Goal: Find specific page/section: Find specific page/section

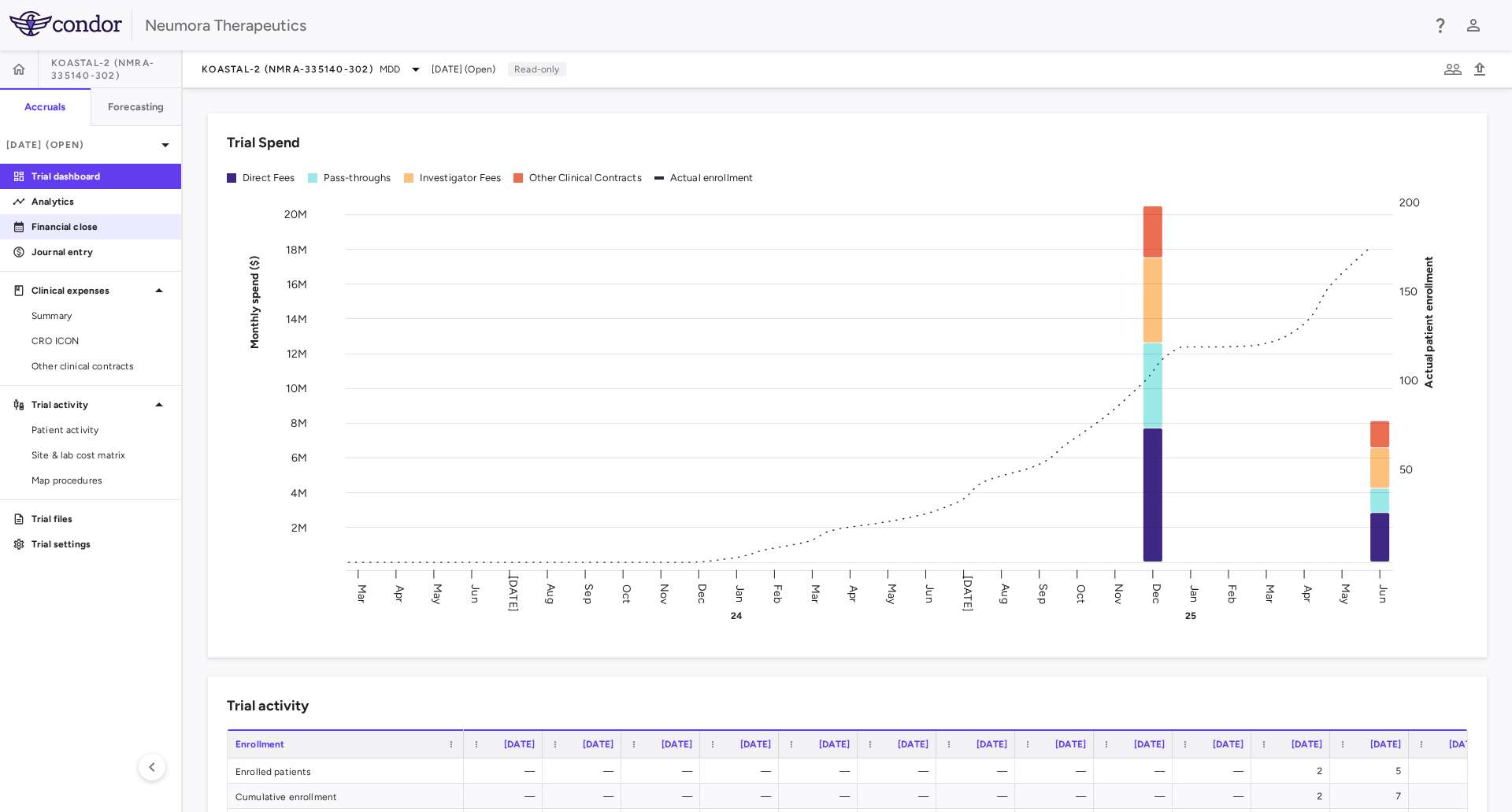
click at [44, 227] on p "Financial close" at bounding box center [100, 226] width 137 height 14
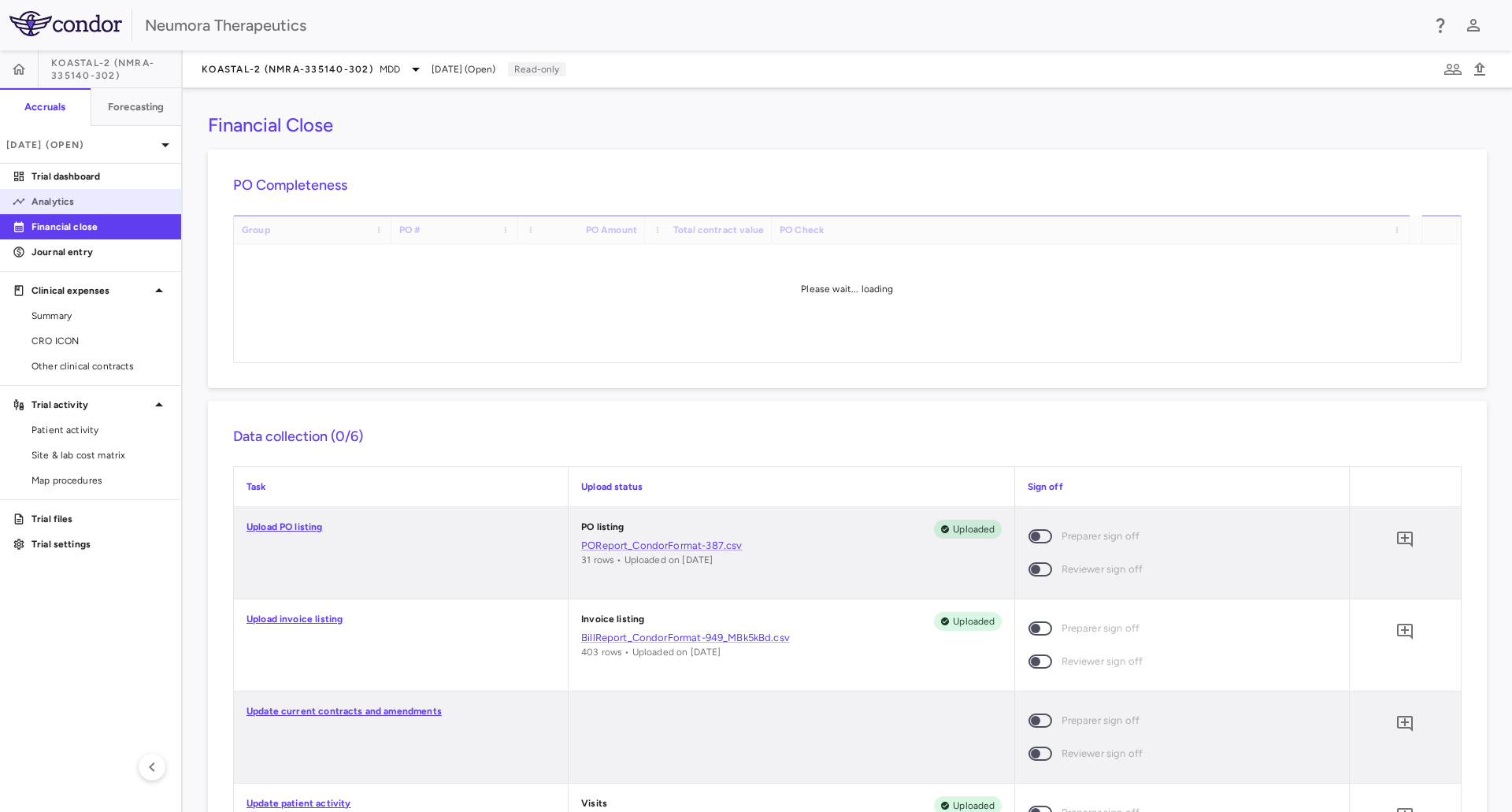
click at [46, 201] on p "Analytics" at bounding box center [100, 201] width 137 height 14
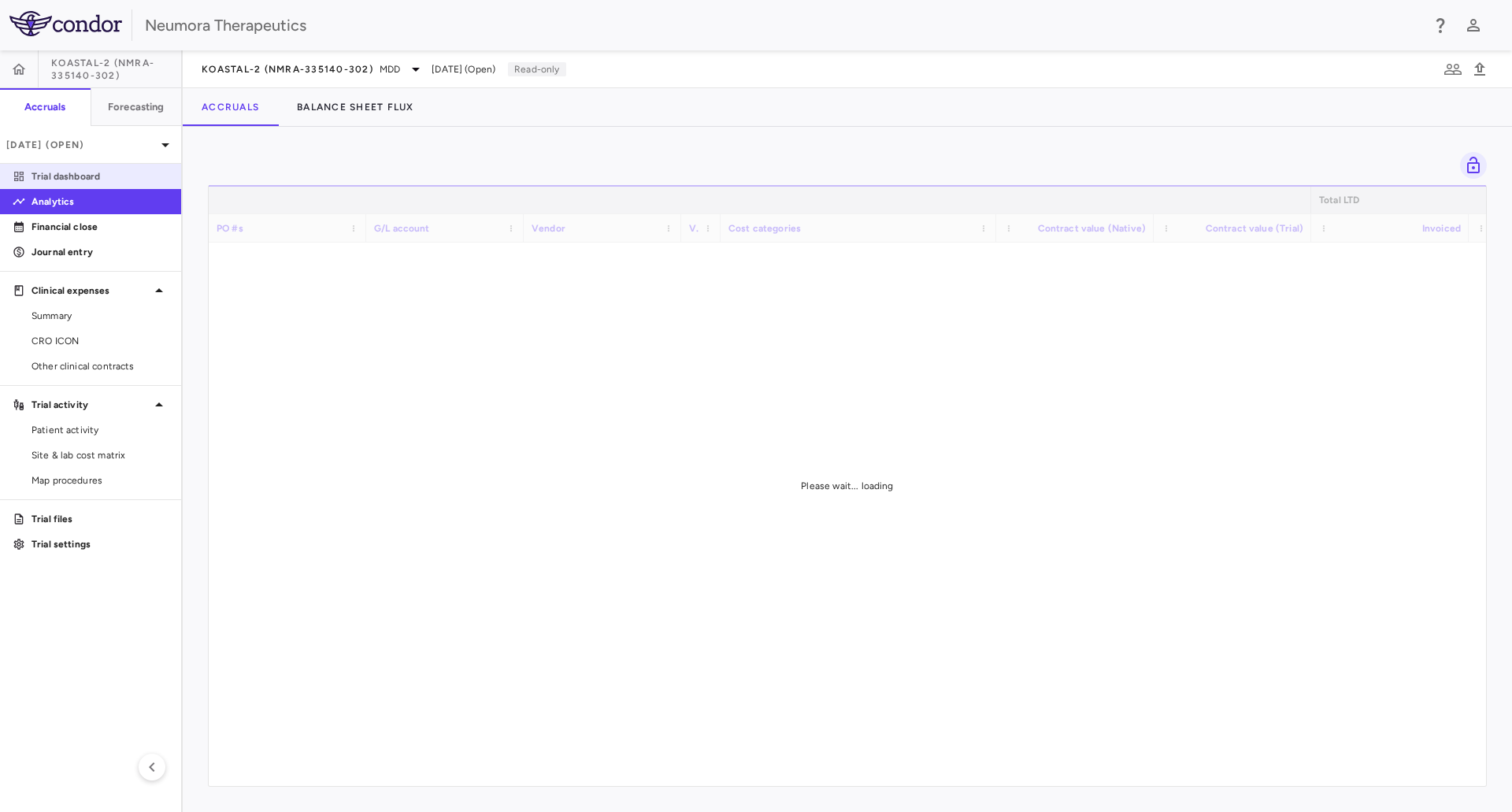
click at [49, 182] on p "Trial dashboard" at bounding box center [100, 176] width 137 height 14
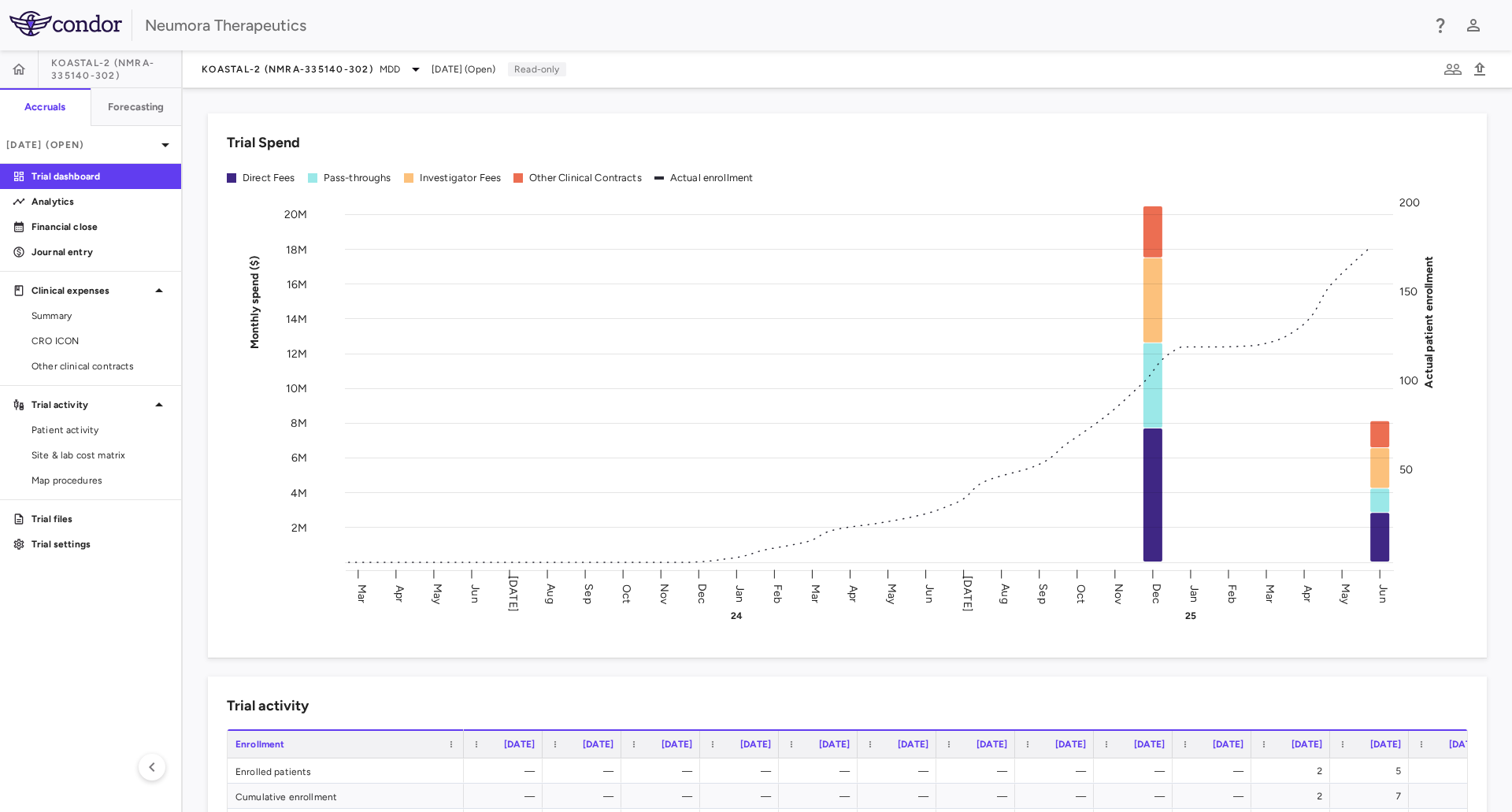
click at [87, 65] on span "KOASTAL-2 (NMRA-335140-302)" at bounding box center [116, 70] width 130 height 26
click at [9, 67] on button "button" at bounding box center [18, 69] width 38 height 38
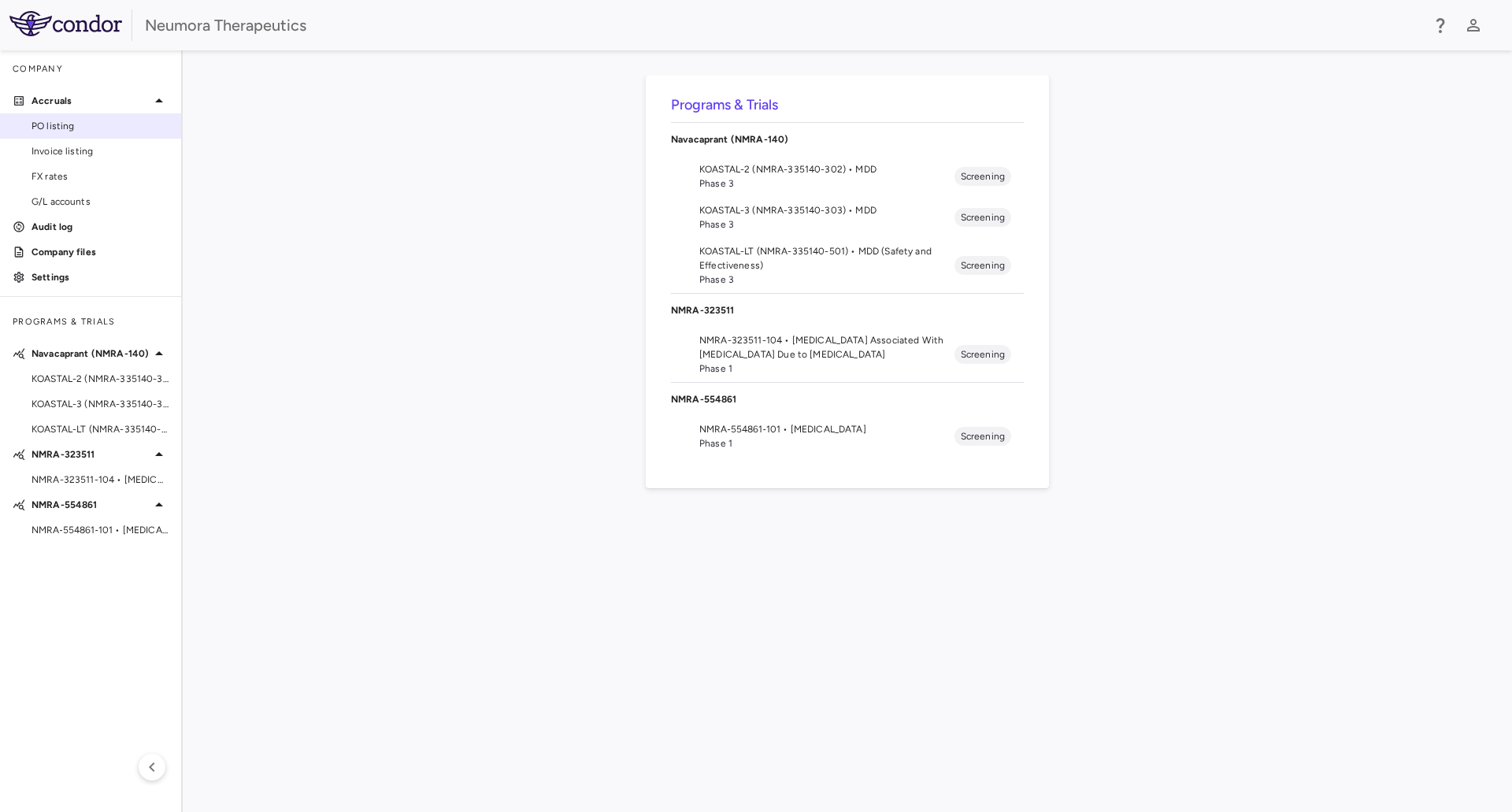
click at [29, 120] on div "PO listing" at bounding box center [97, 126] width 143 height 14
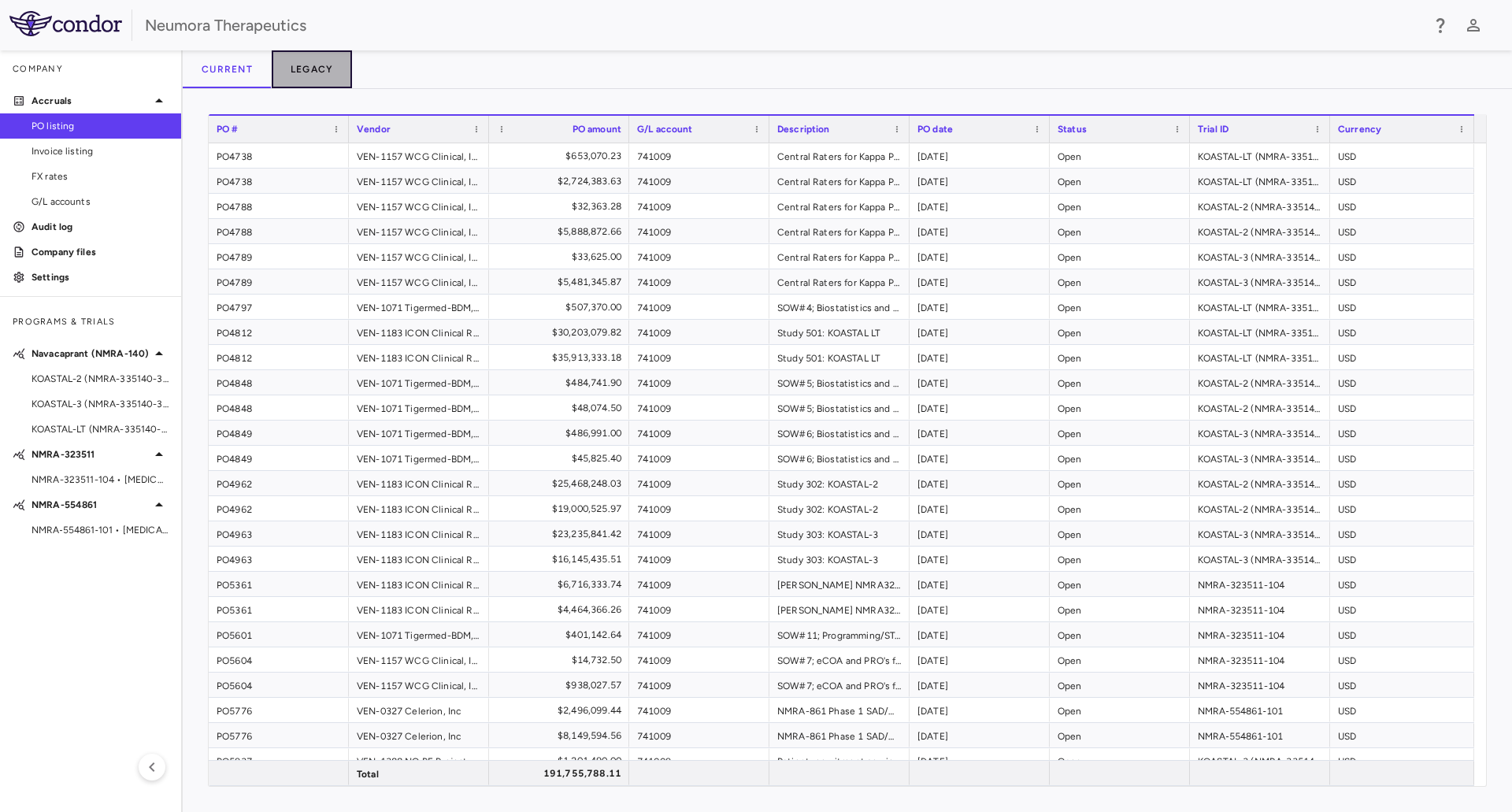
click at [329, 70] on button "Legacy" at bounding box center [312, 69] width 82 height 38
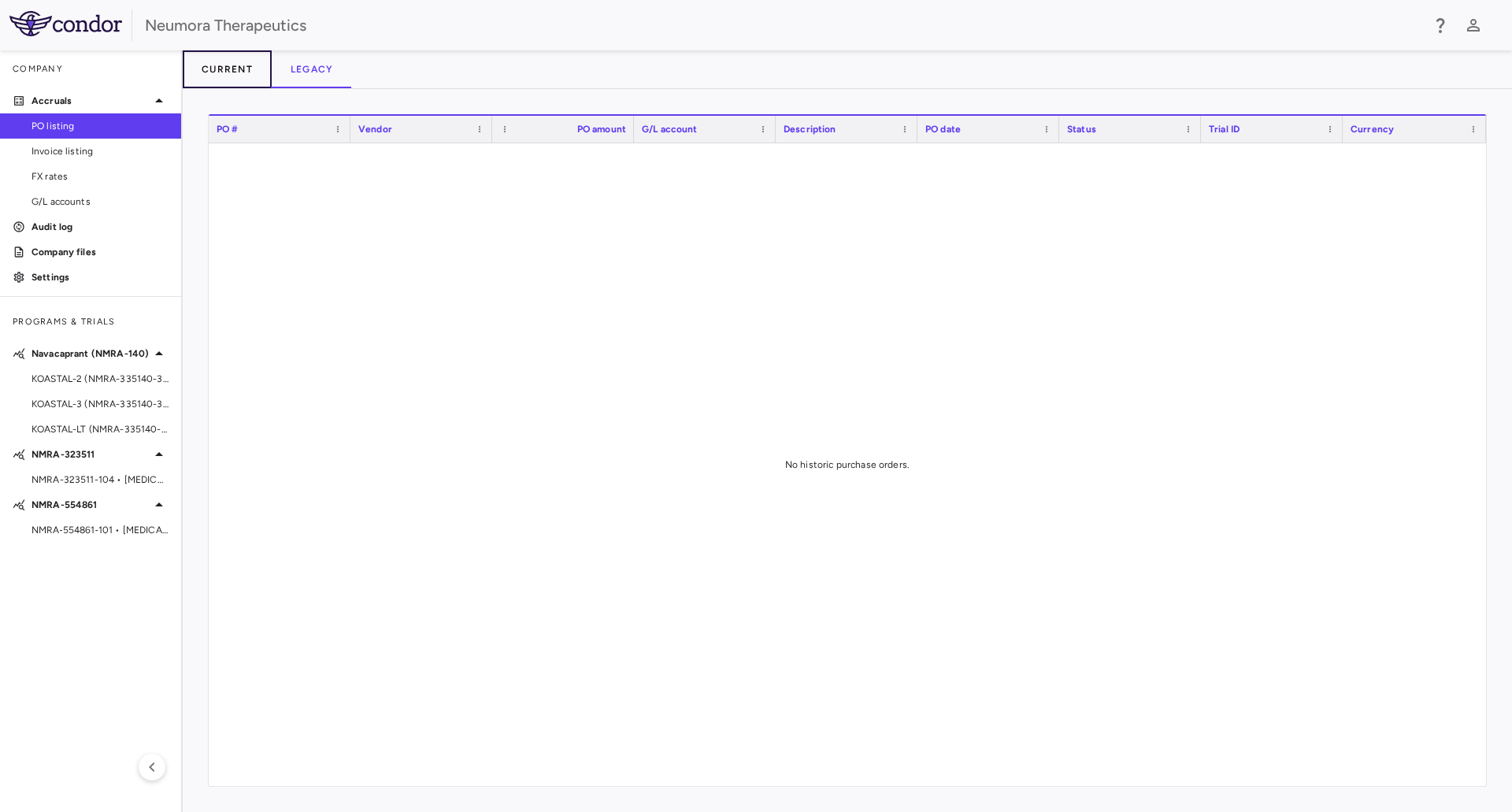
click at [218, 60] on button "Current" at bounding box center [226, 69] width 89 height 38
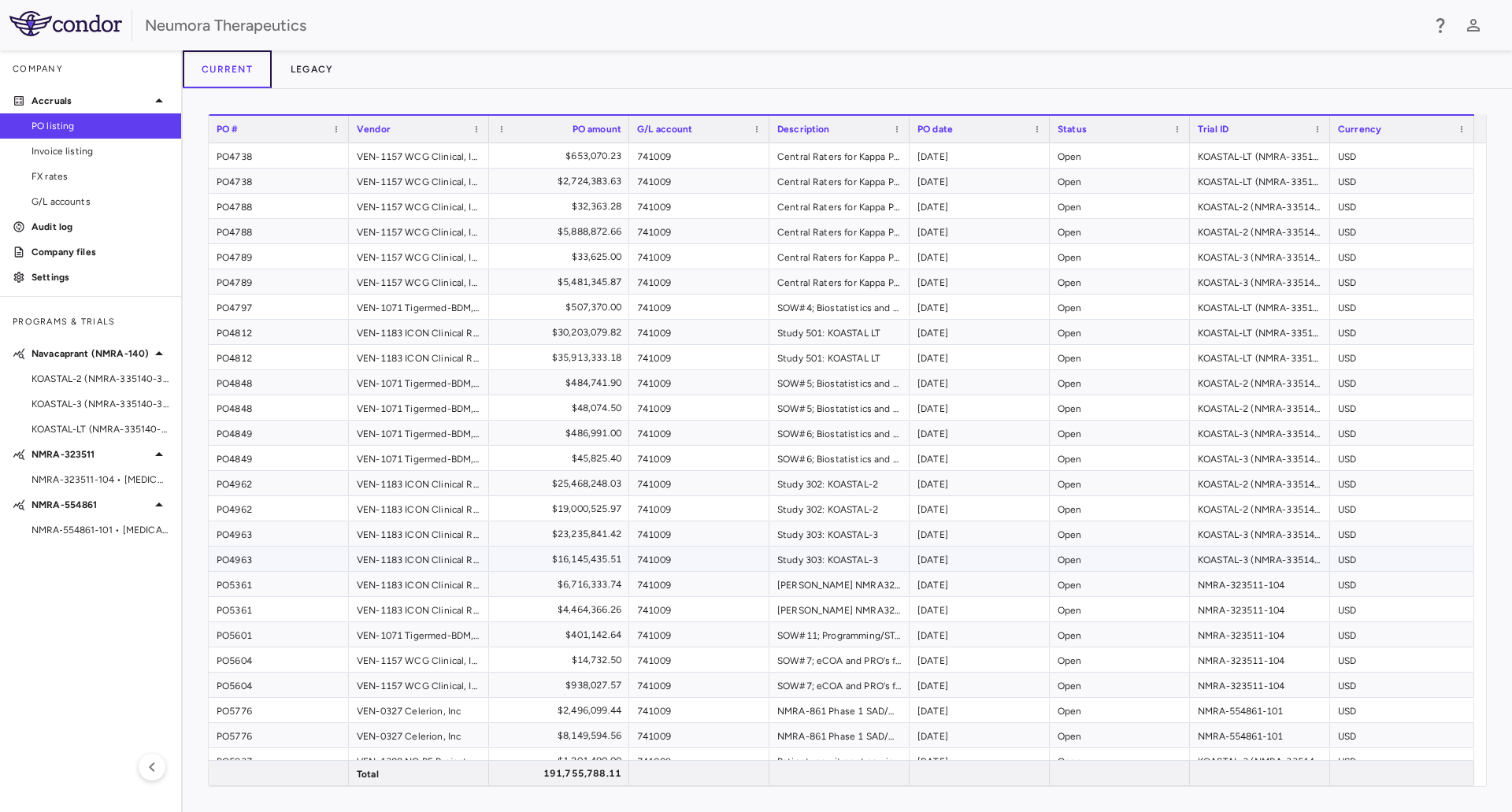
scroll to position [138, 0]
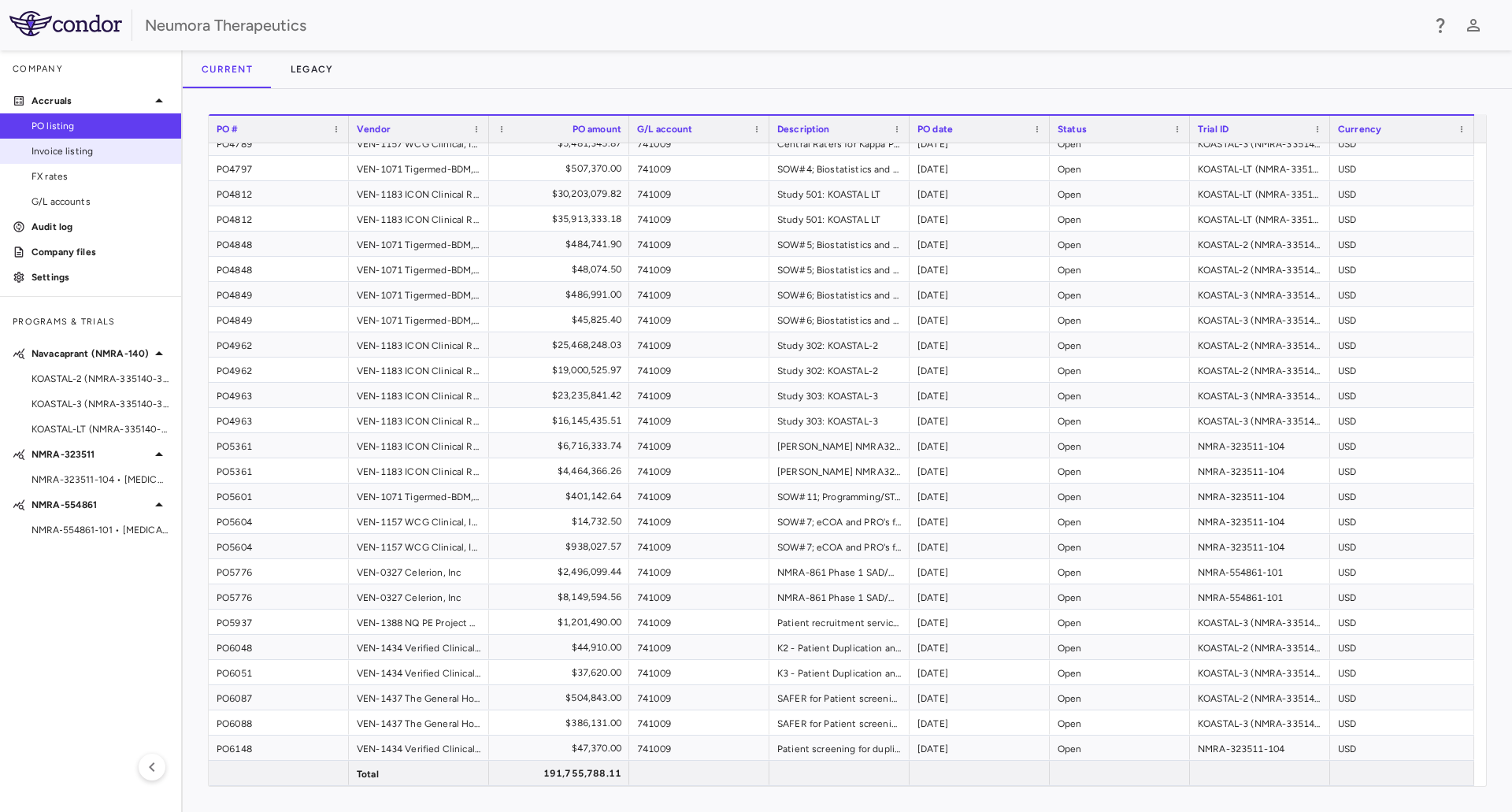
click at [32, 146] on span "Invoice listing" at bounding box center [100, 150] width 137 height 14
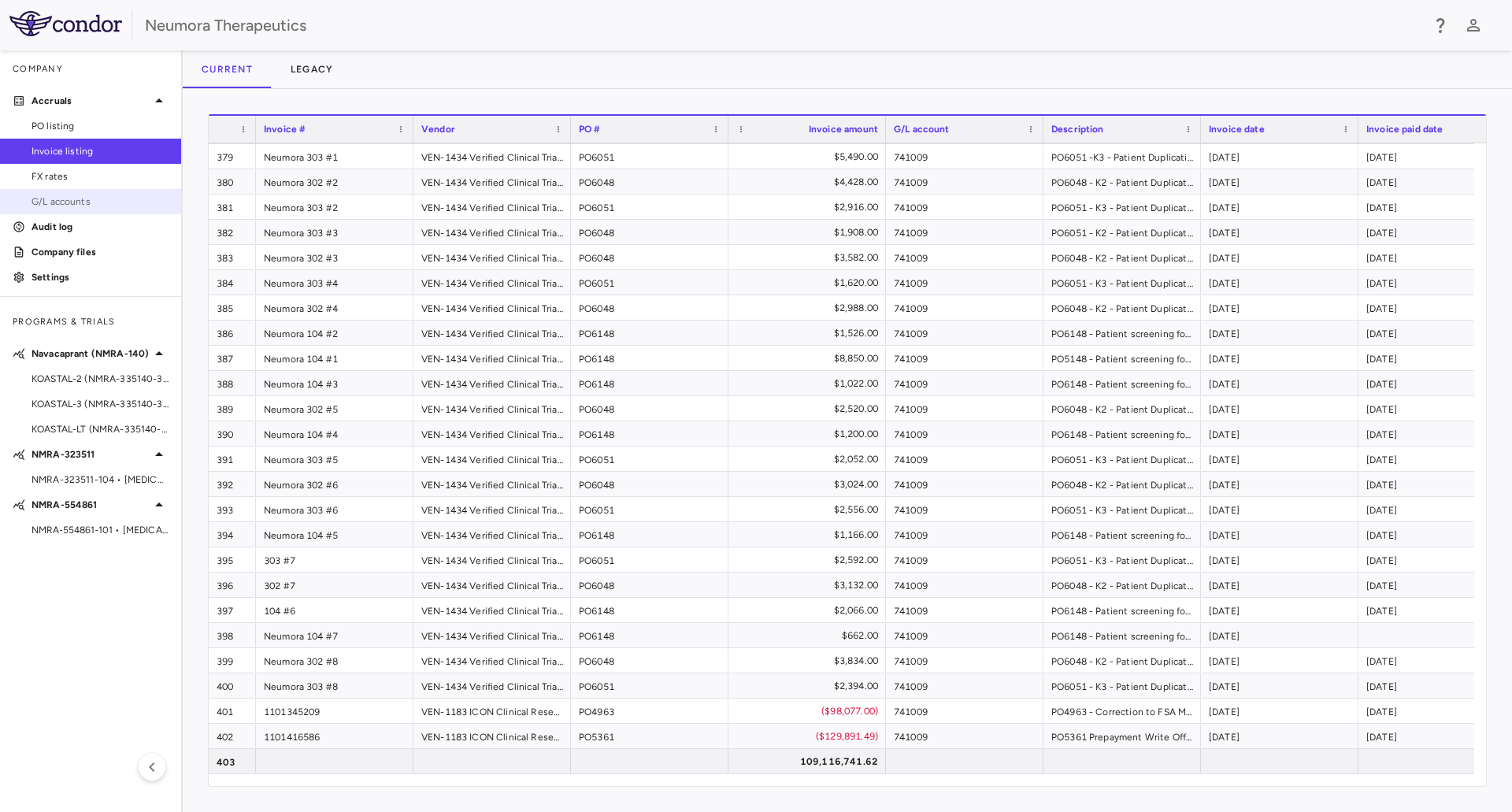
click at [60, 199] on span "G/L accounts" at bounding box center [100, 201] width 137 height 14
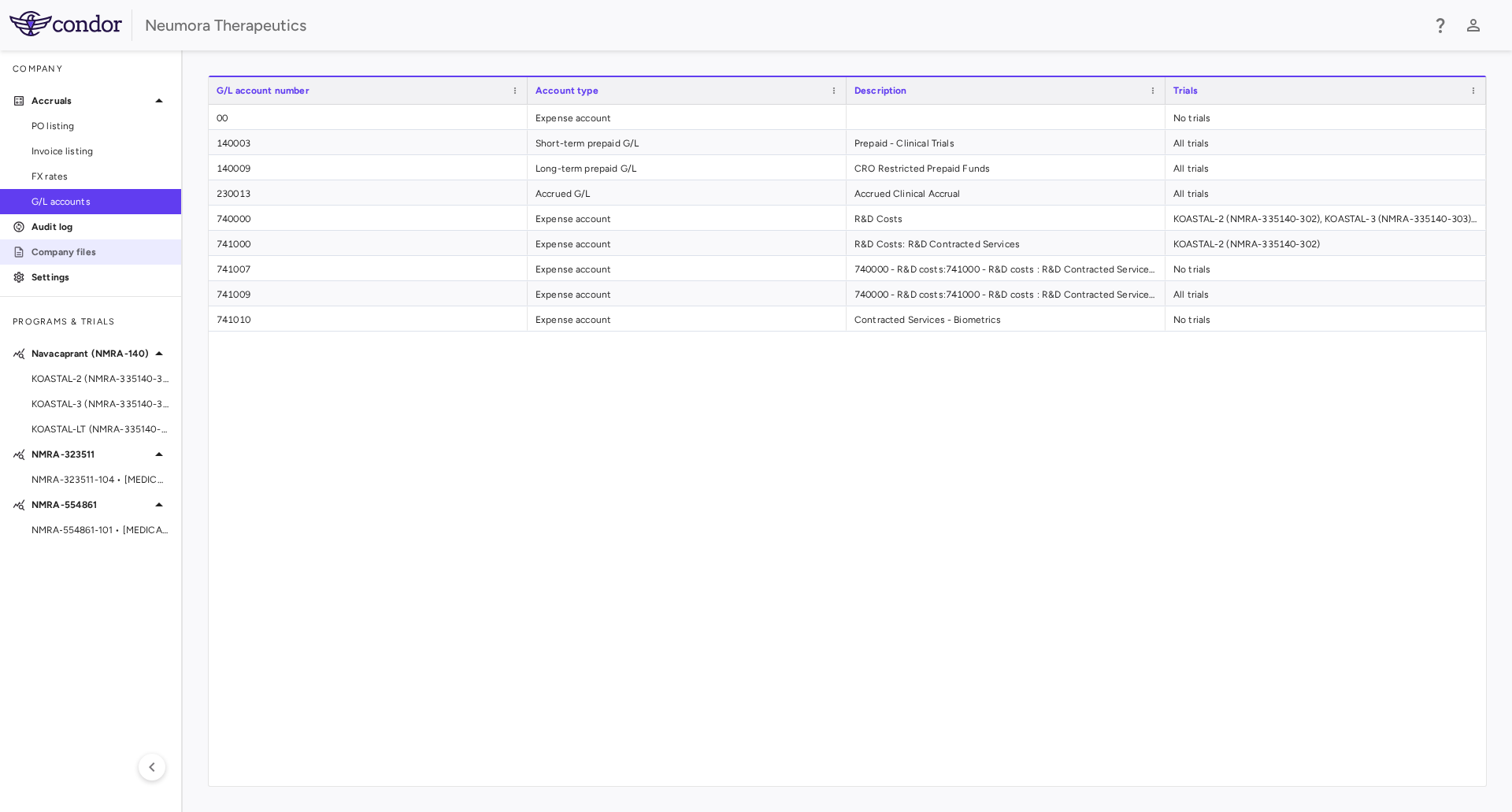
click at [76, 255] on p "Company files" at bounding box center [100, 251] width 137 height 14
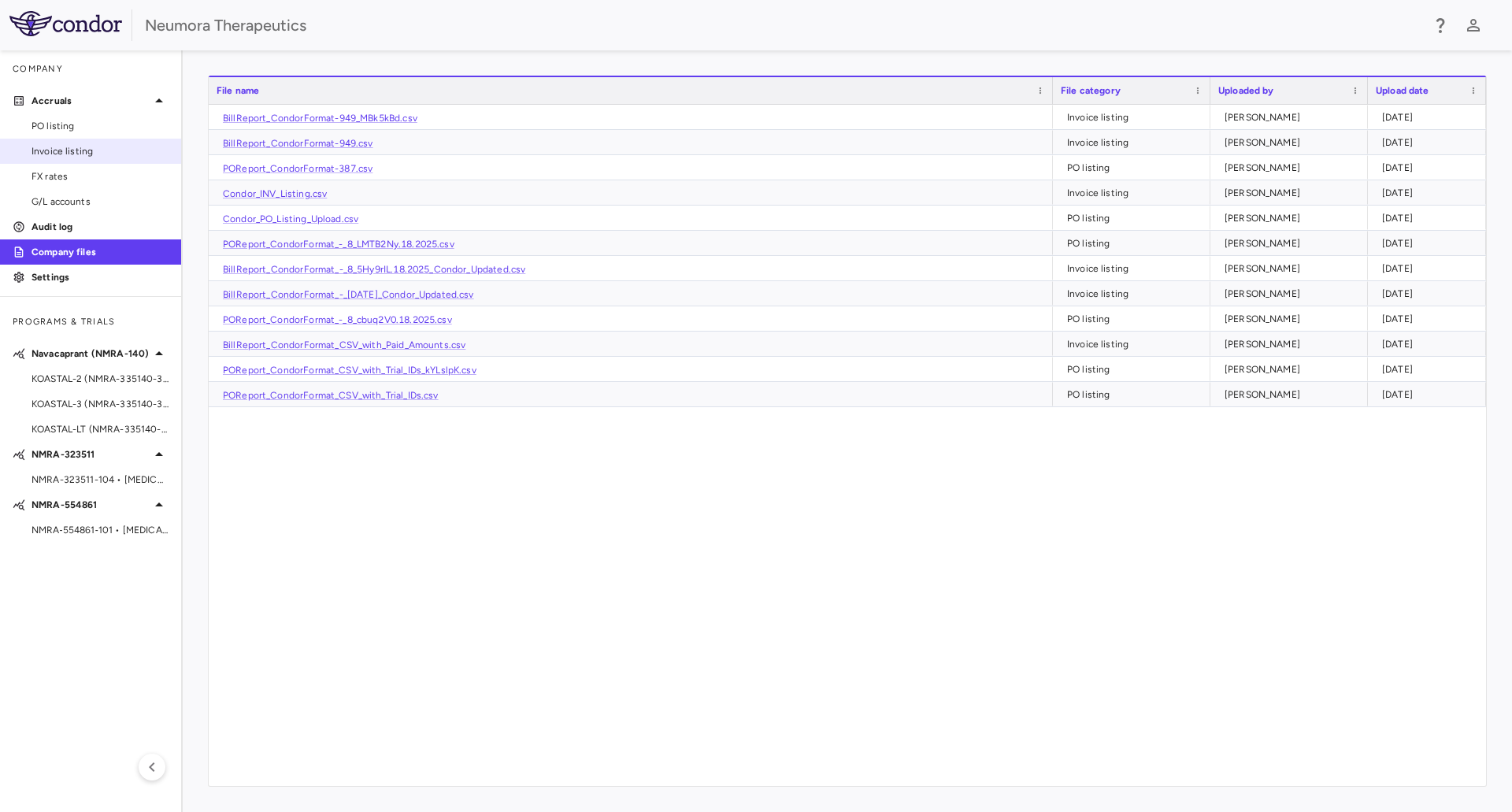
click at [44, 147] on span "Invoice listing" at bounding box center [100, 150] width 137 height 14
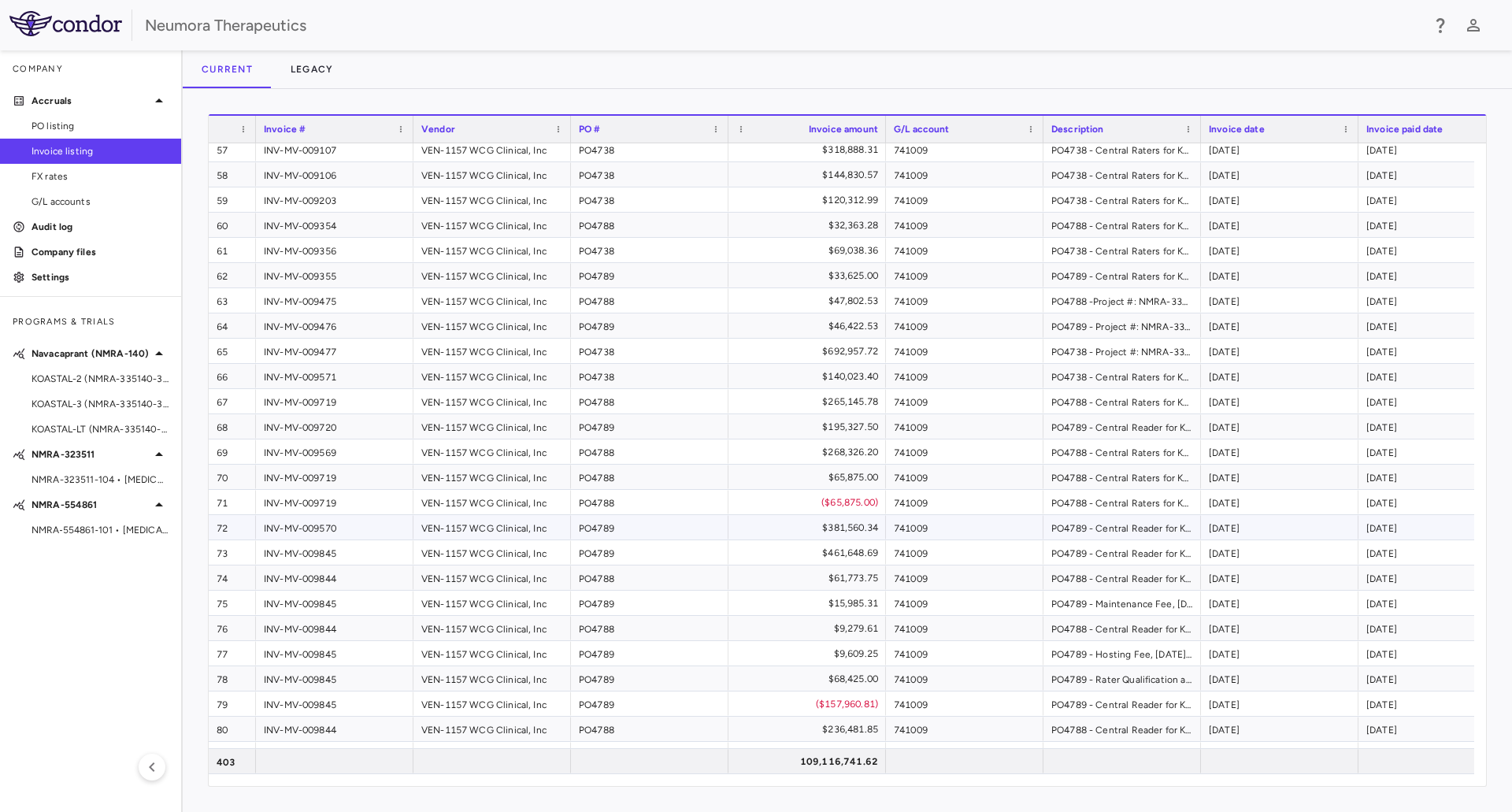
scroll to position [1497, 0]
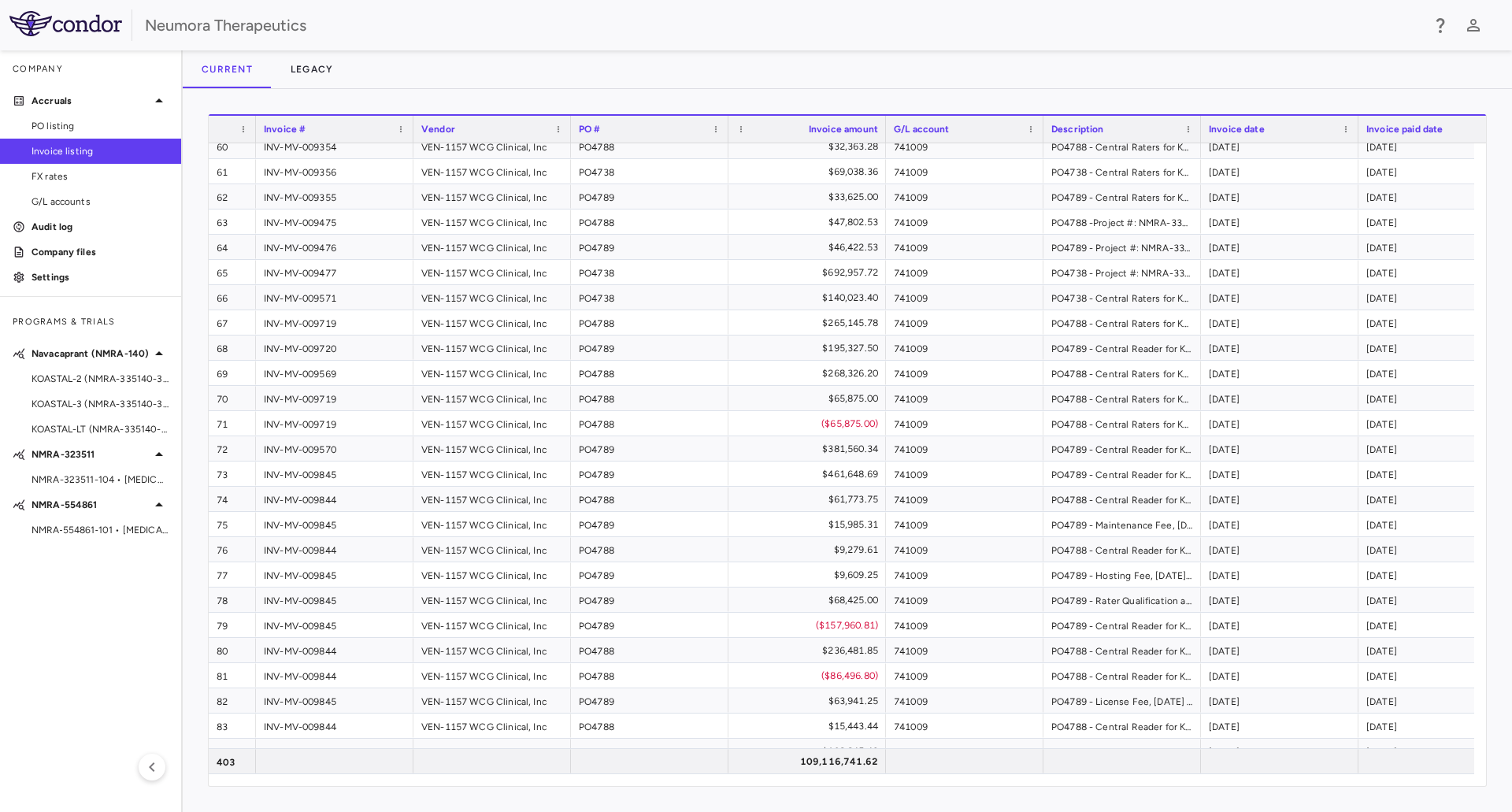
click at [1254, 126] on span "Invoice date" at bounding box center [1236, 129] width 56 height 11
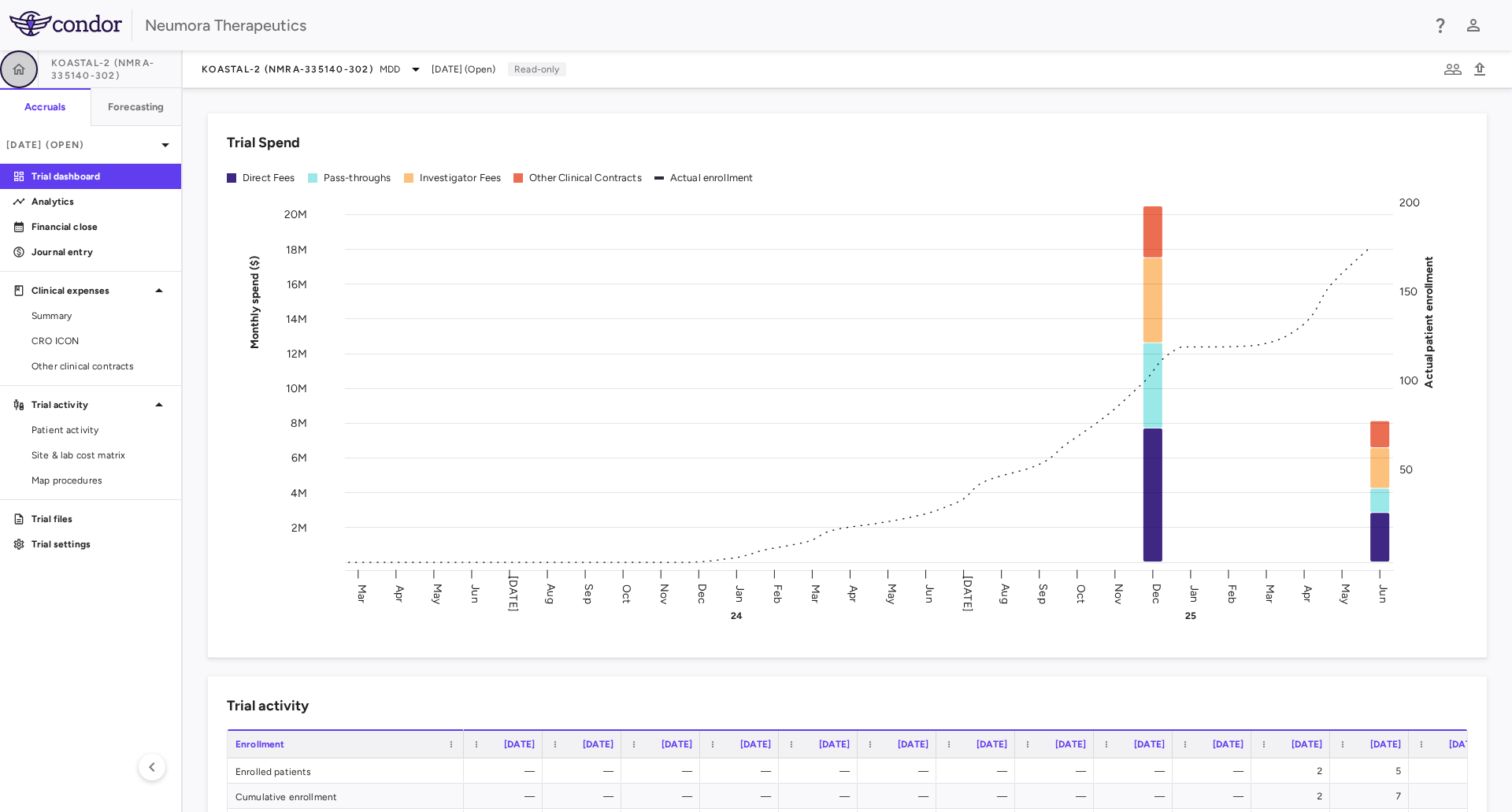
click at [17, 60] on button "button" at bounding box center [18, 69] width 38 height 38
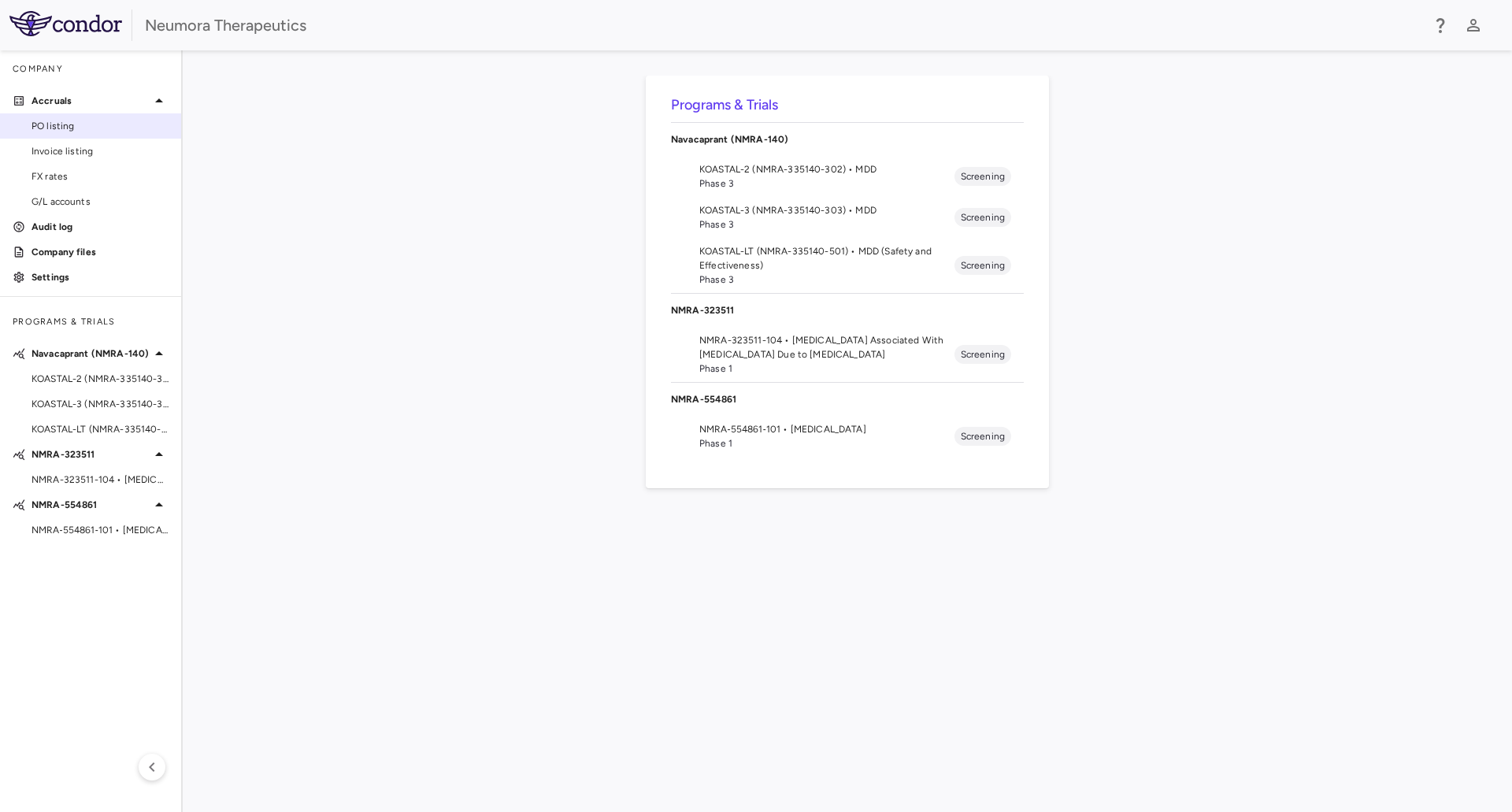
click at [71, 118] on link "PO listing" at bounding box center [91, 126] width 181 height 24
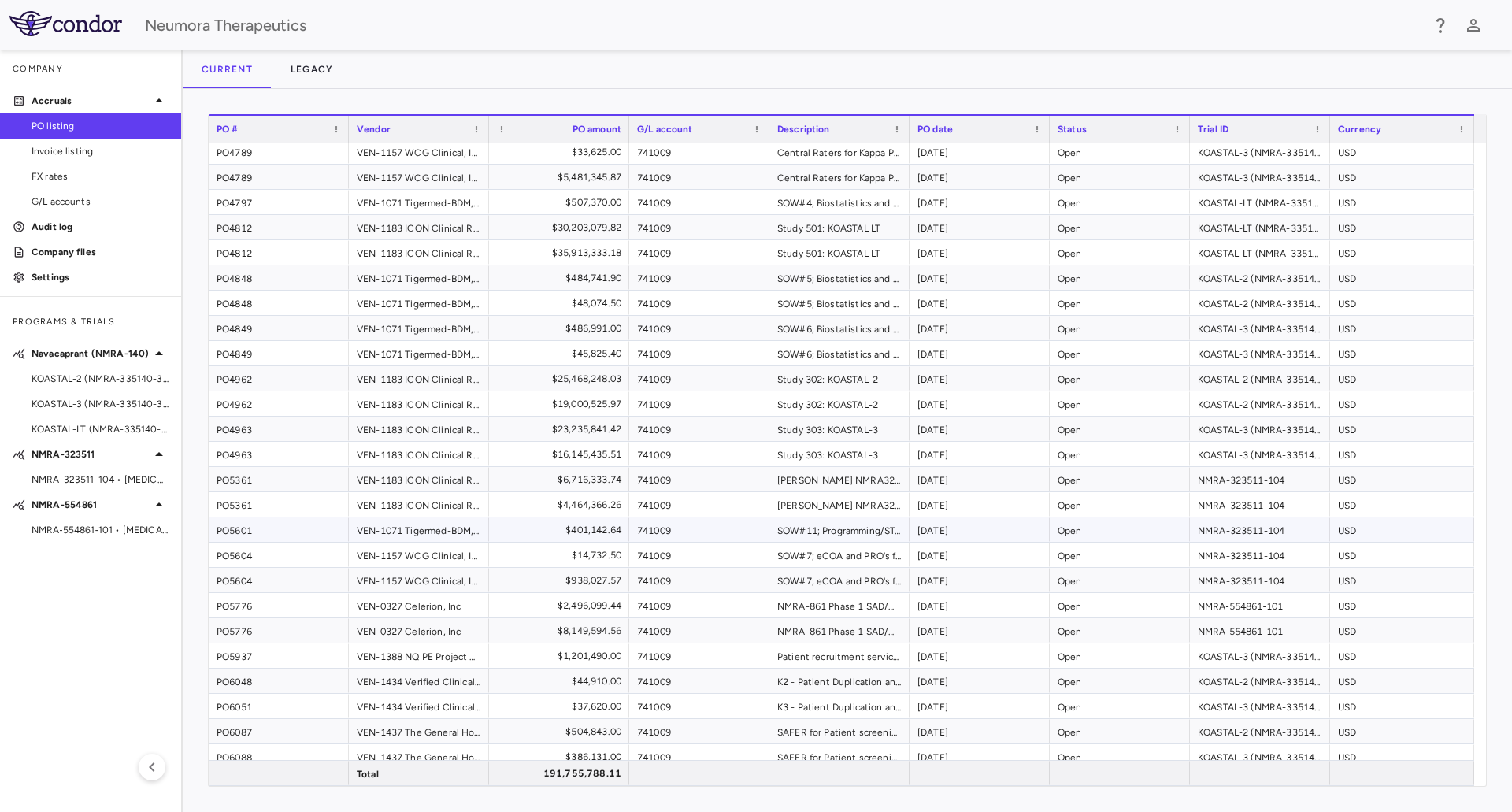
scroll to position [138, 0]
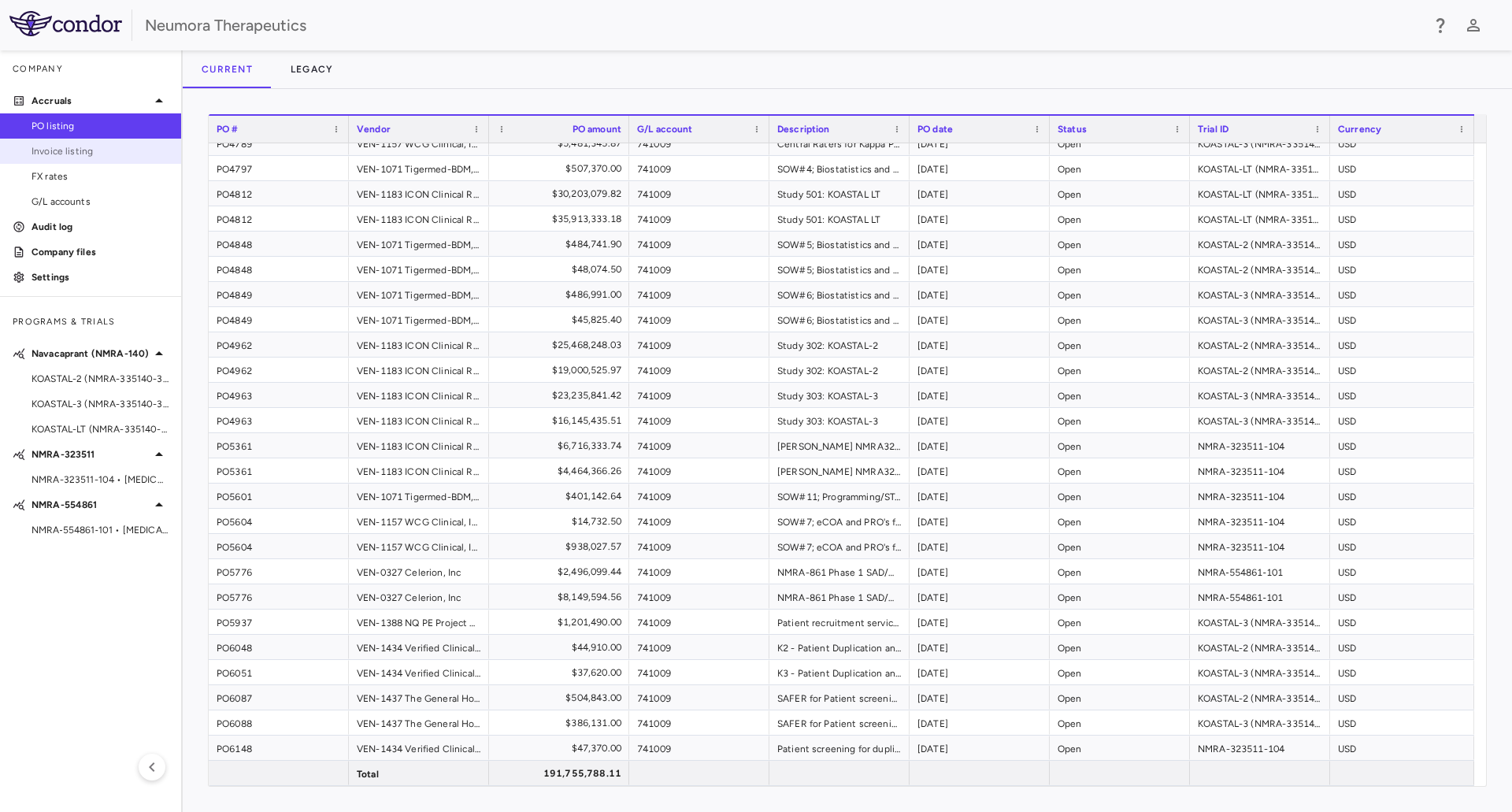
click at [82, 152] on span "Invoice listing" at bounding box center [100, 150] width 137 height 14
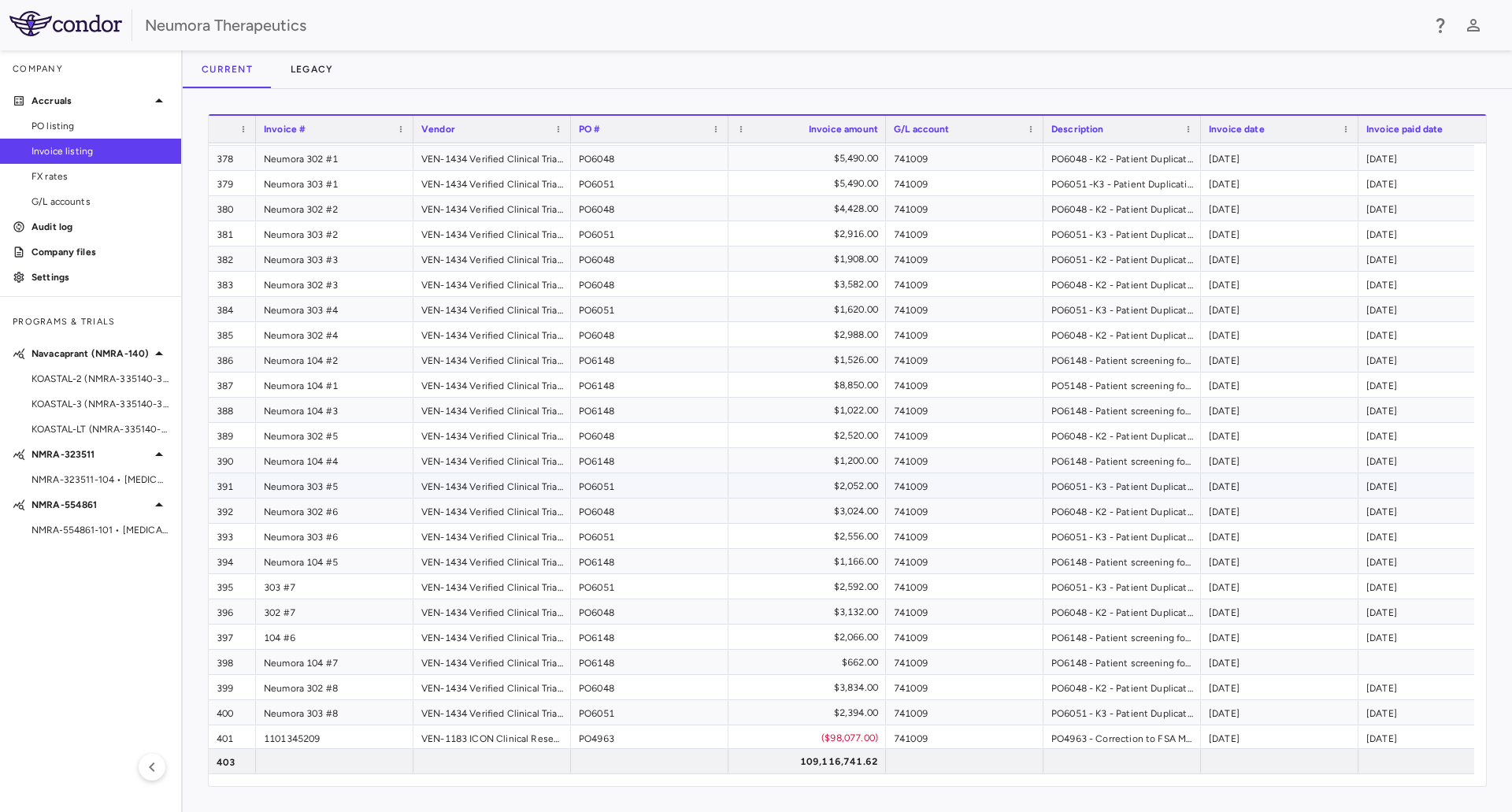
scroll to position [9526, 0]
click at [1264, 125] on div "Invoice date" at bounding box center [1272, 129] width 127 height 19
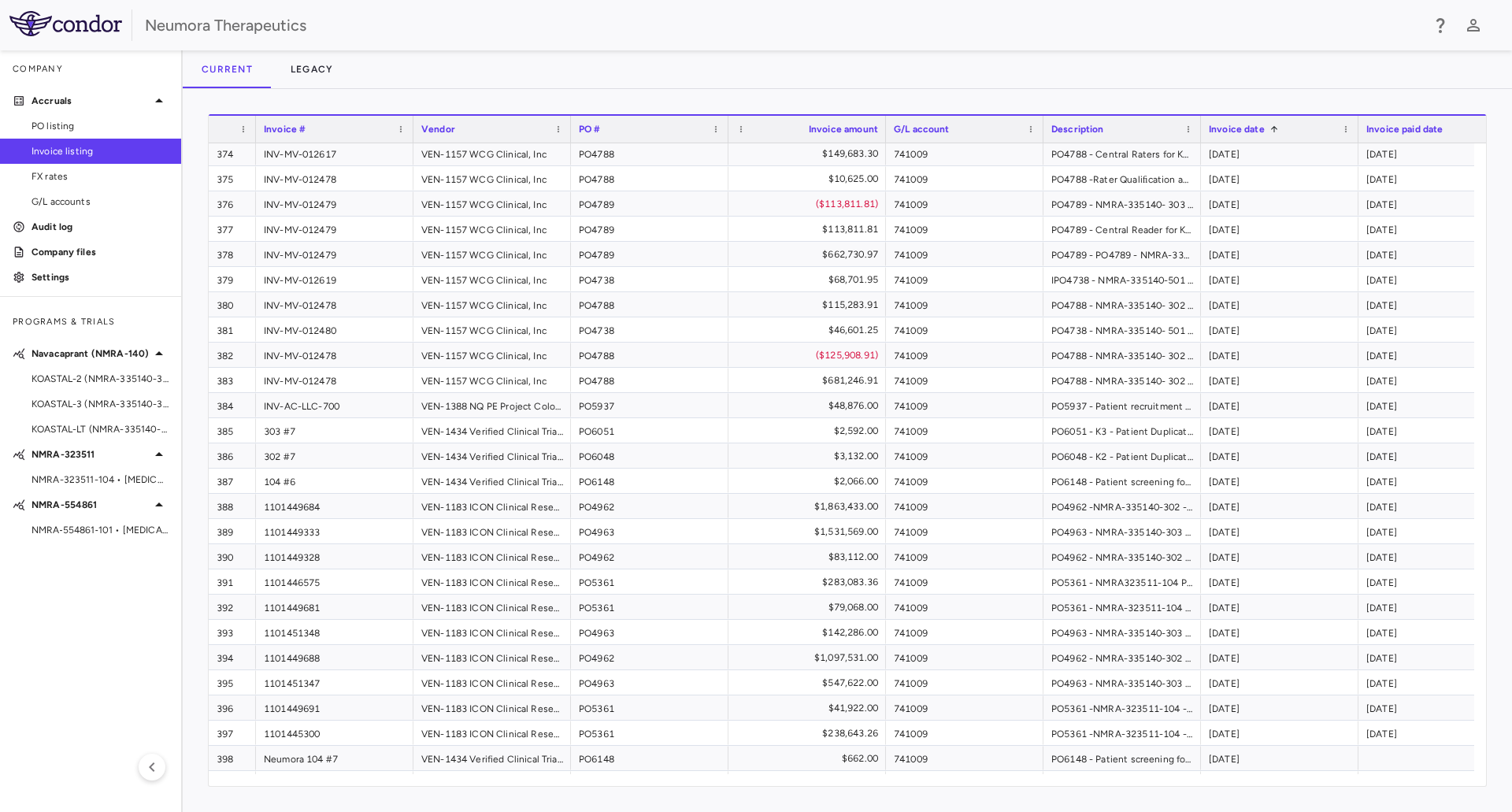
scroll to position [0, 0]
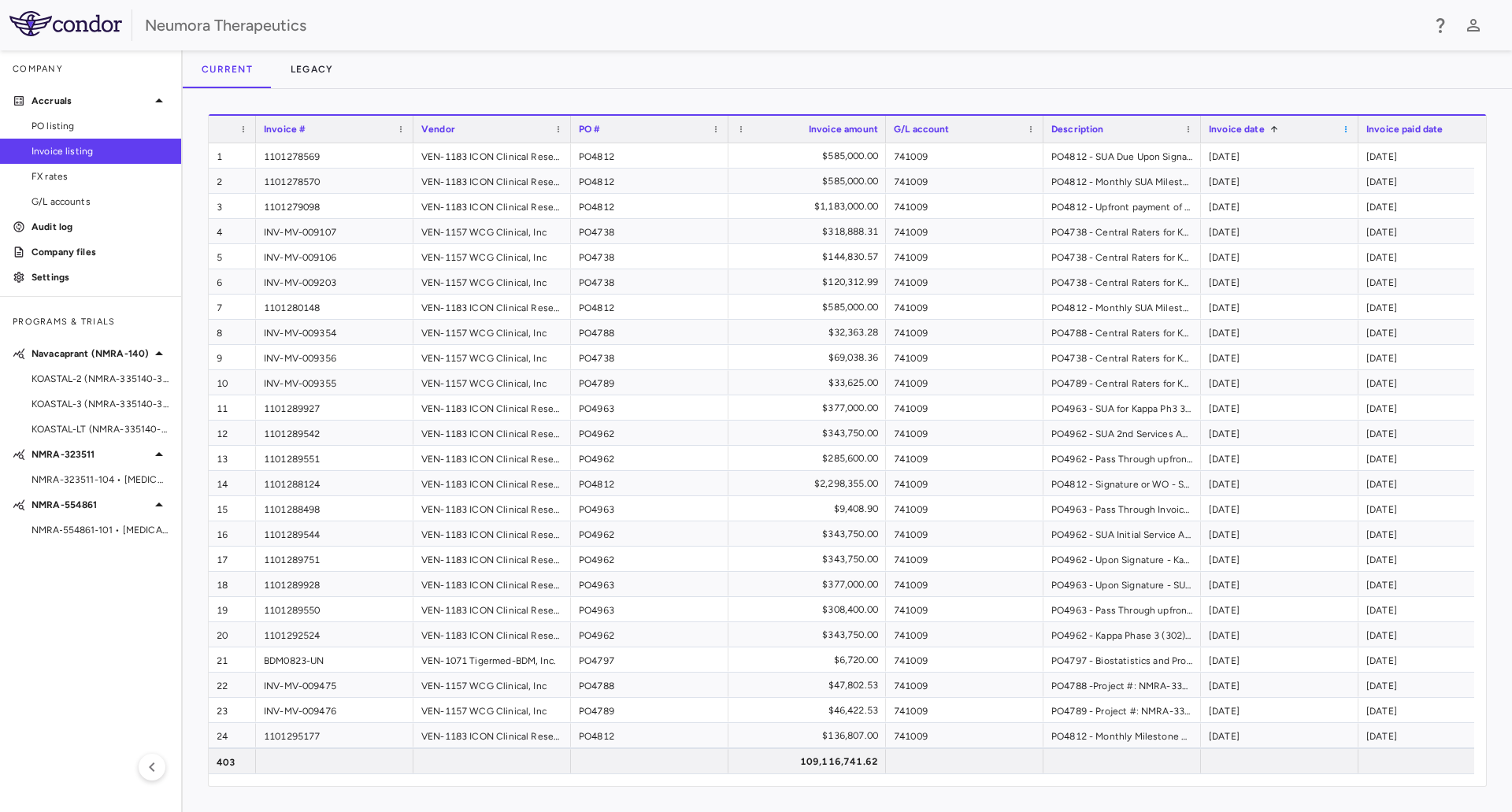
click at [1348, 131] on span at bounding box center [1346, 129] width 9 height 9
click at [1262, 86] on div "Current Legacy" at bounding box center [847, 69] width 1330 height 38
click at [241, 127] on span at bounding box center [243, 129] width 9 height 9
click at [448, 93] on div "Press ENTER to sort. Press ALT DOWN to open column menu Drag here to set row gr…" at bounding box center [847, 450] width 1330 height 723
